Goal: Check status: Check status

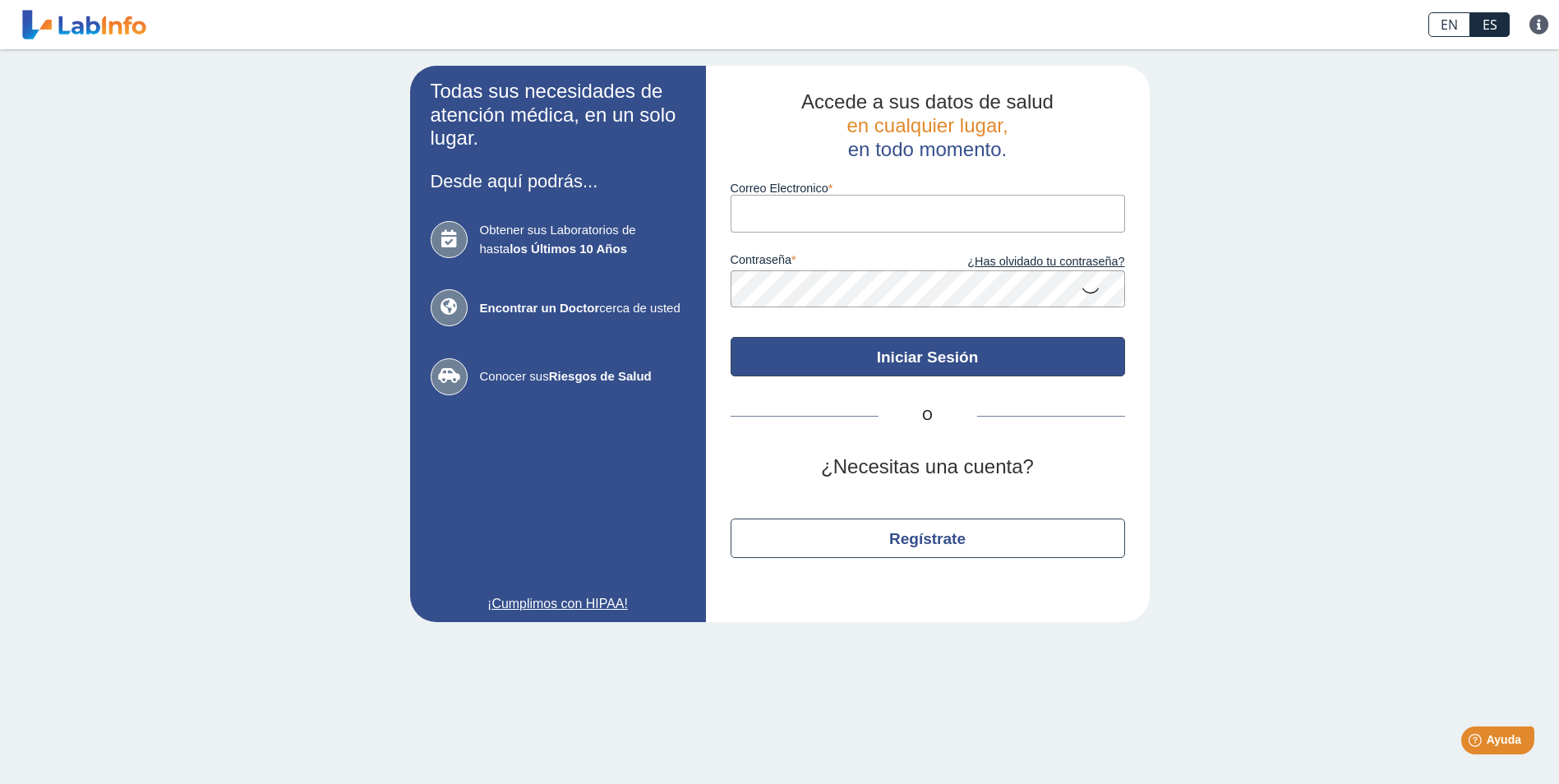
type input "[EMAIL_ADDRESS][DOMAIN_NAME]"
click at [902, 372] on button "Iniciar Sesión" at bounding box center [928, 356] width 394 height 39
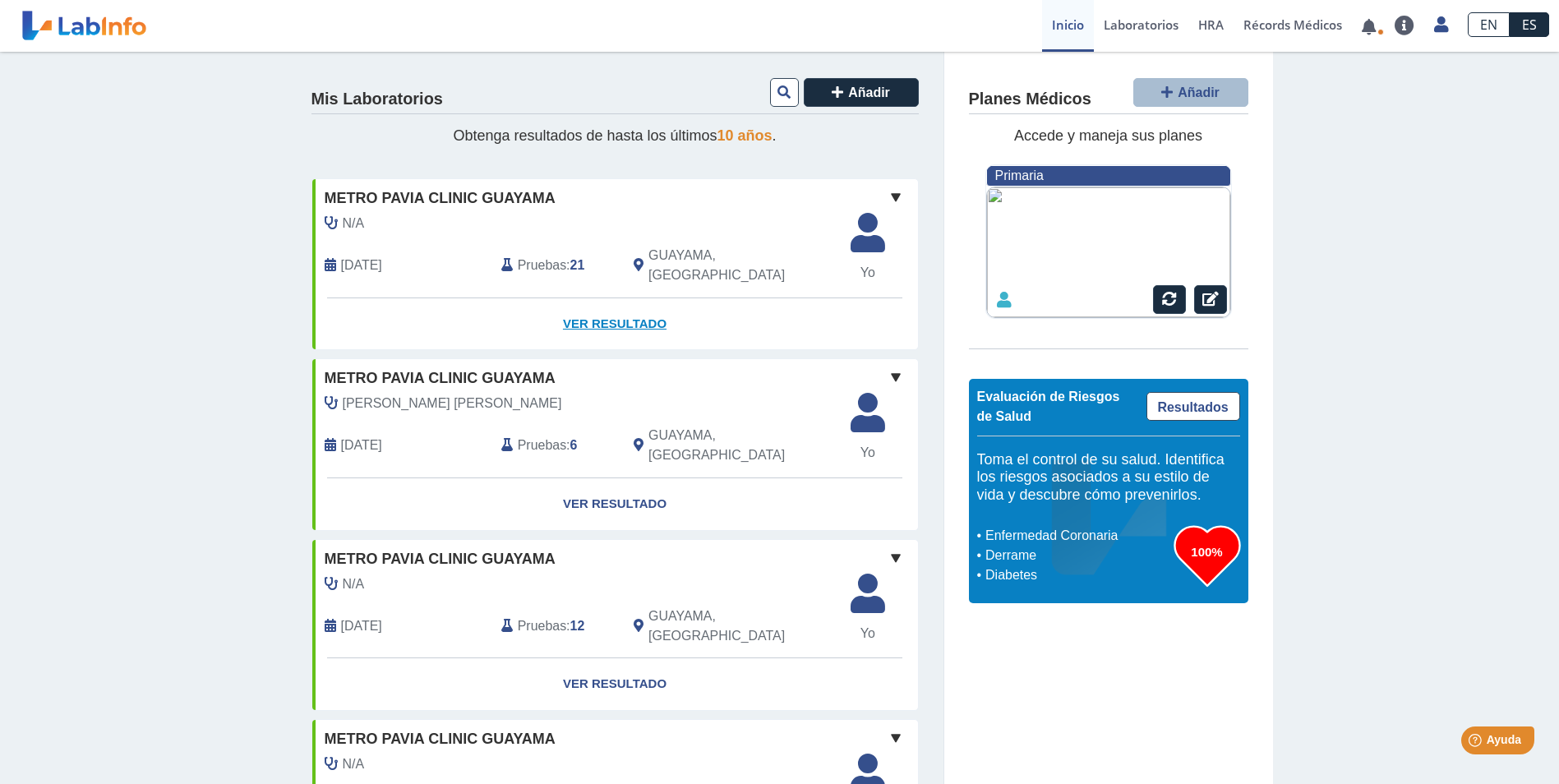
click at [626, 312] on link "Ver Resultado" at bounding box center [614, 324] width 605 height 52
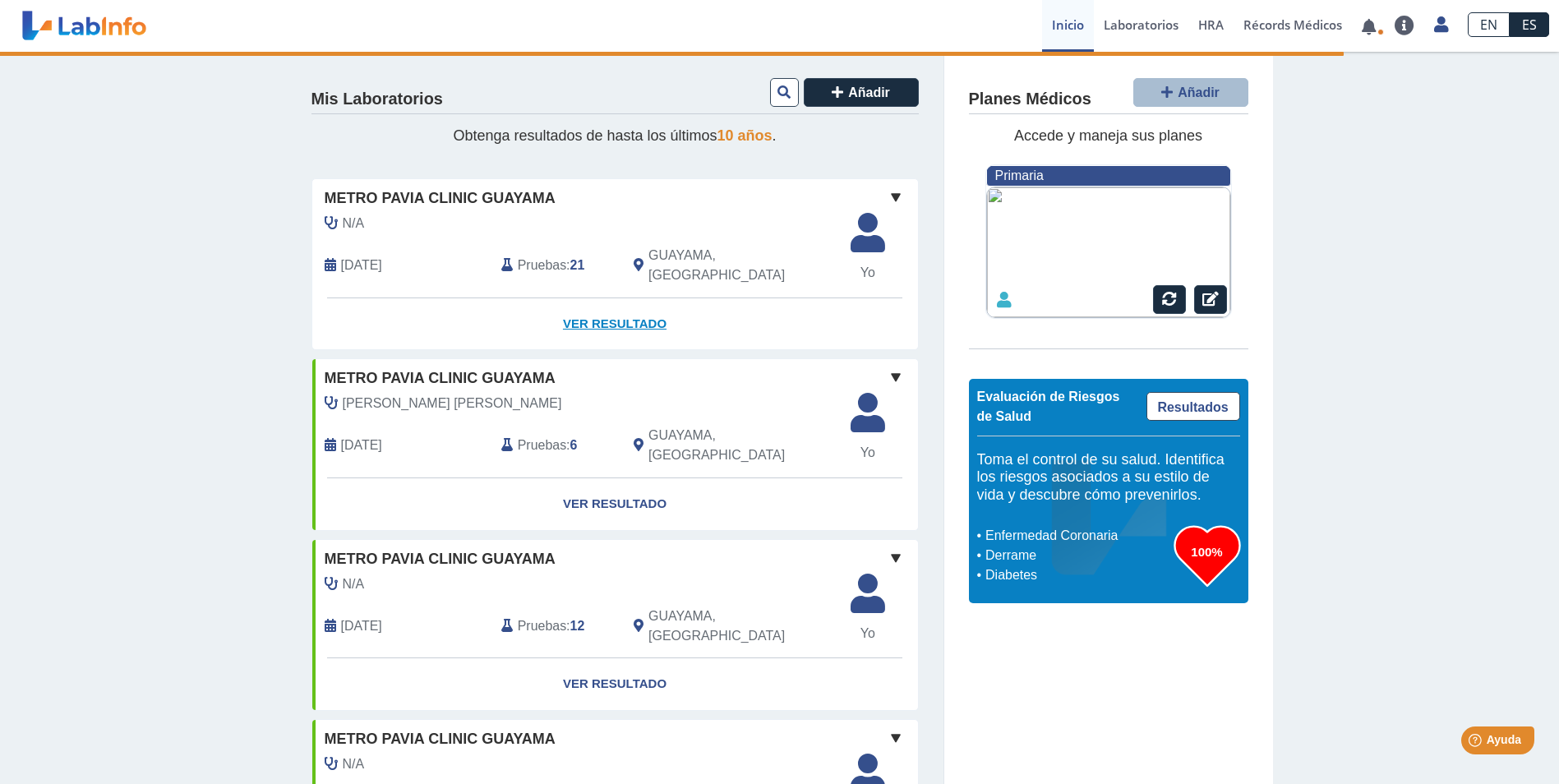
click at [609, 309] on link "Ver Resultado" at bounding box center [614, 324] width 605 height 52
click at [636, 306] on link "Ver Resultado" at bounding box center [614, 324] width 605 height 52
